Goal: Navigation & Orientation: Find specific page/section

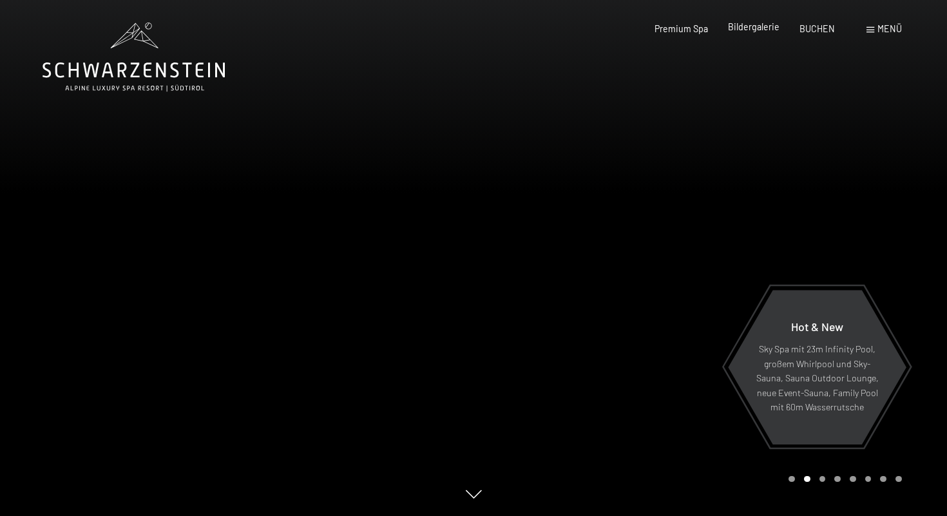
click at [660, 28] on span "Bildergalerie" at bounding box center [754, 26] width 52 height 11
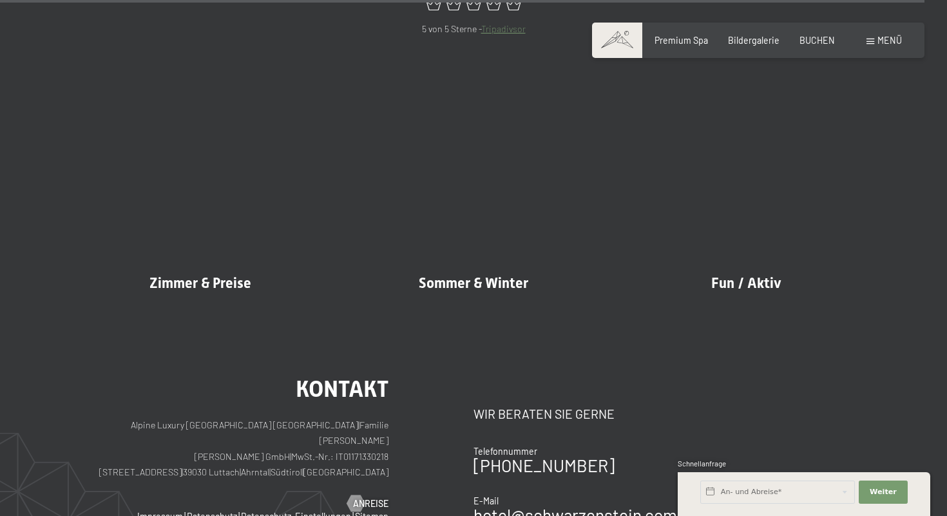
scroll to position [13237, 0]
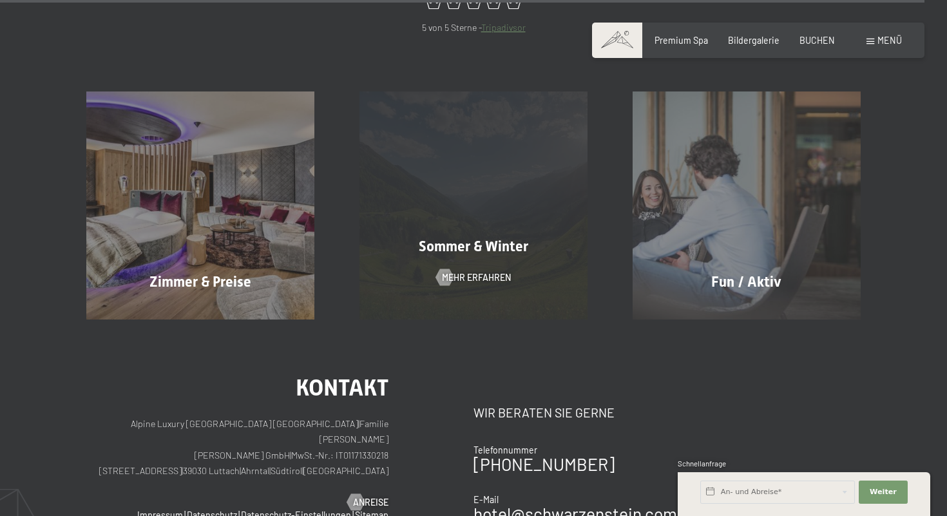
click at [491, 184] on div "[PERSON_NAME] & Winter Mehr erfahren" at bounding box center [473, 204] width 273 height 227
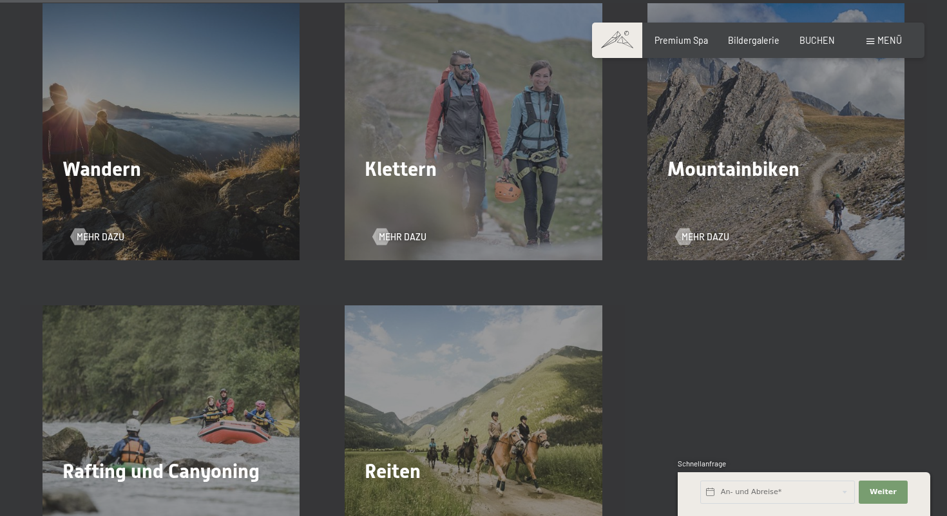
scroll to position [1811, 0]
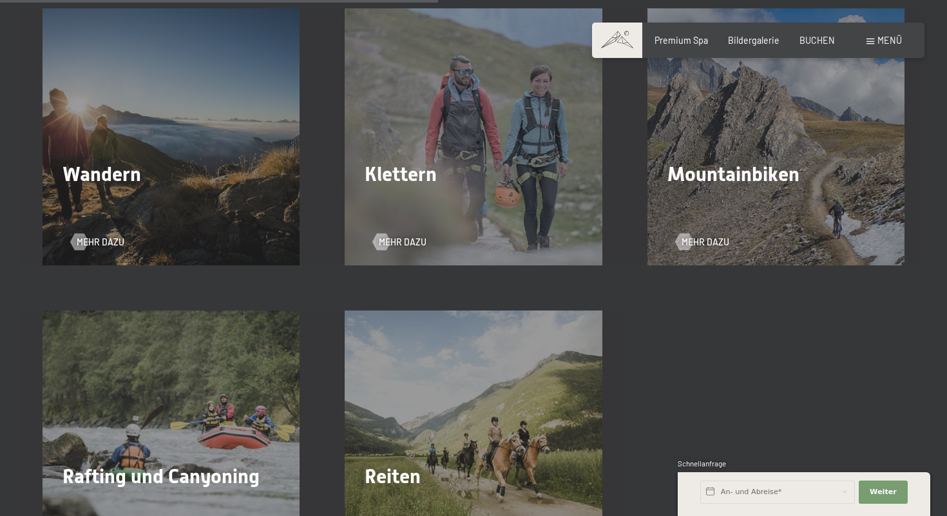
click at [253, 211] on div "Wandern Mehr dazu" at bounding box center [171, 136] width 302 height 257
click at [103, 236] on span "Mehr dazu" at bounding box center [114, 242] width 48 height 13
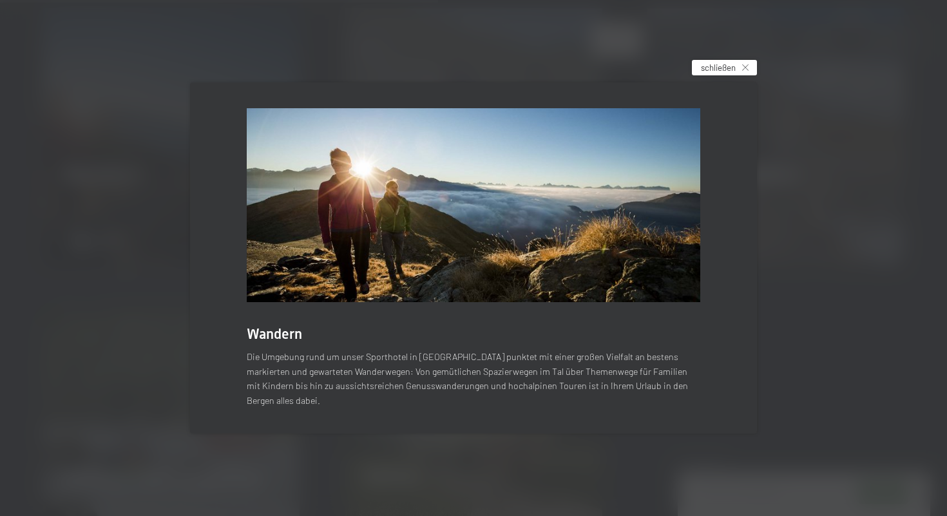
click at [746, 71] on icon at bounding box center [745, 67] width 6 height 6
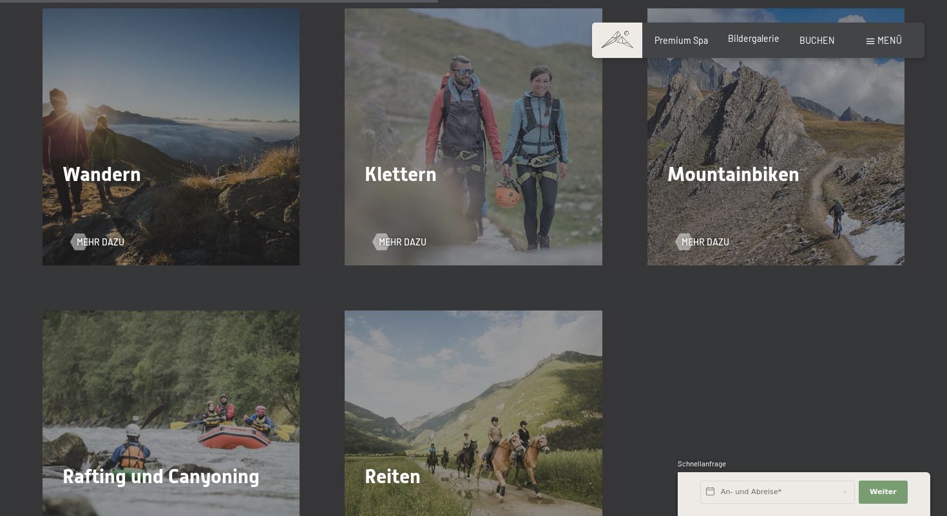
click at [763, 39] on span "Bildergalerie" at bounding box center [754, 38] width 52 height 11
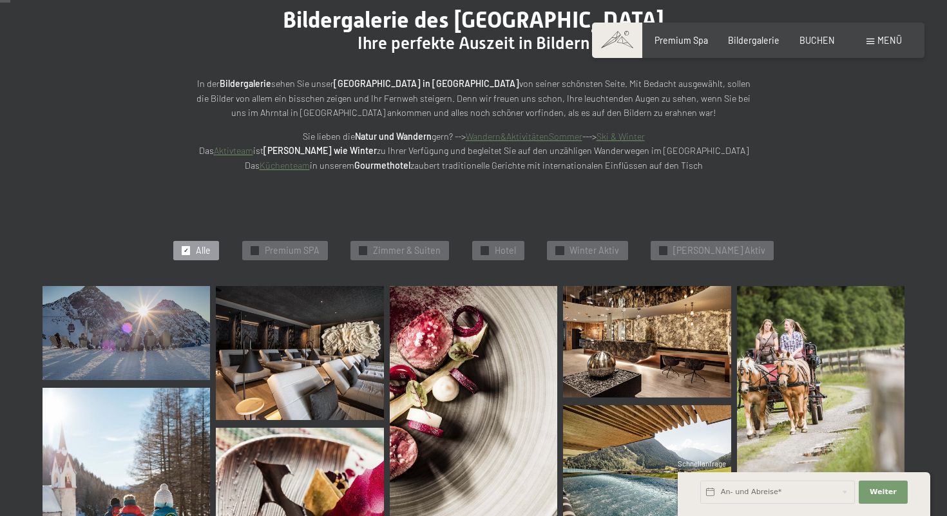
scroll to position [153, 0]
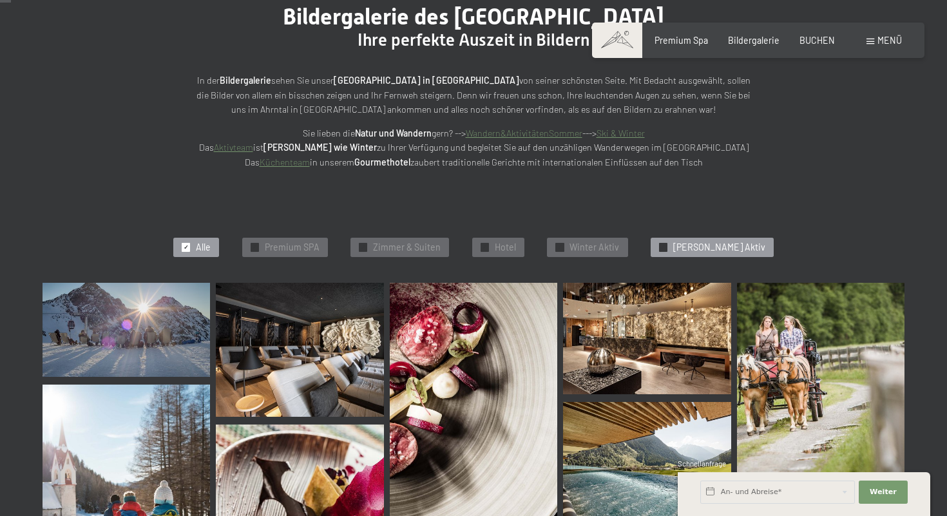
click at [725, 246] on span "[PERSON_NAME] Aktiv" at bounding box center [719, 247] width 92 height 13
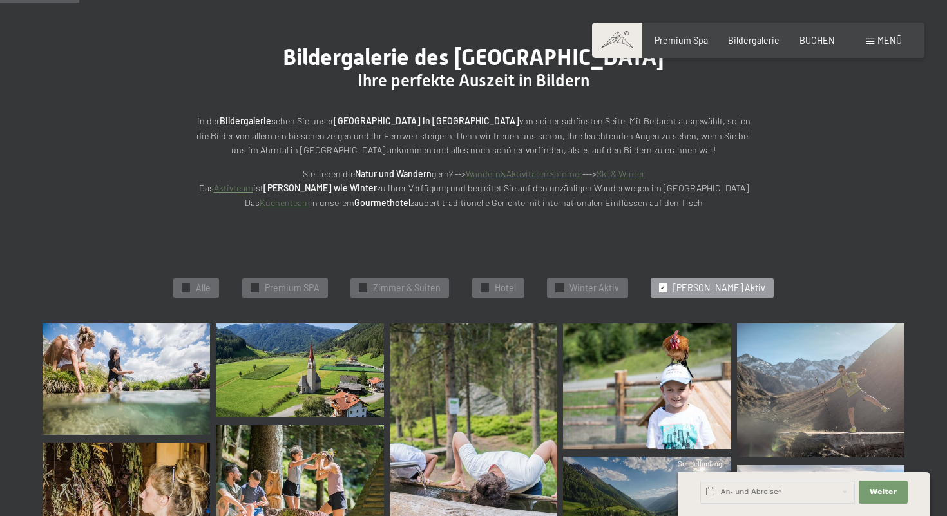
scroll to position [0, 0]
